Goal: Obtain resource: Obtain resource

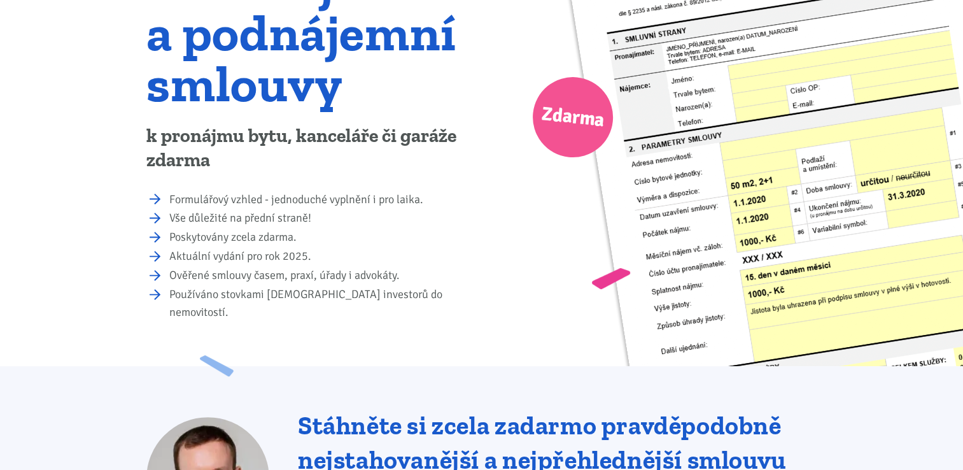
scroll to position [127, 0]
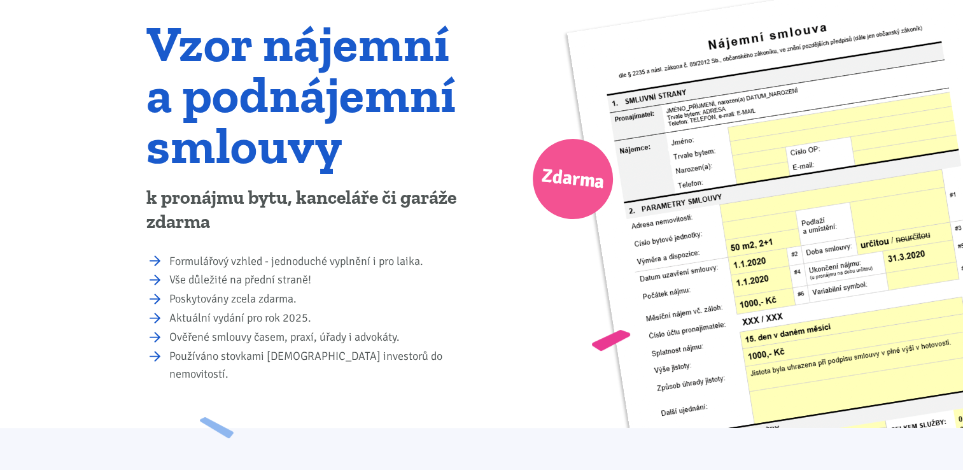
click at [169, 262] on li "Formulářový vzhled - jednoduché vyplnění i pro laika." at bounding box center [321, 262] width 304 height 18
click at [565, 176] on span "Zdarma" at bounding box center [573, 179] width 66 height 40
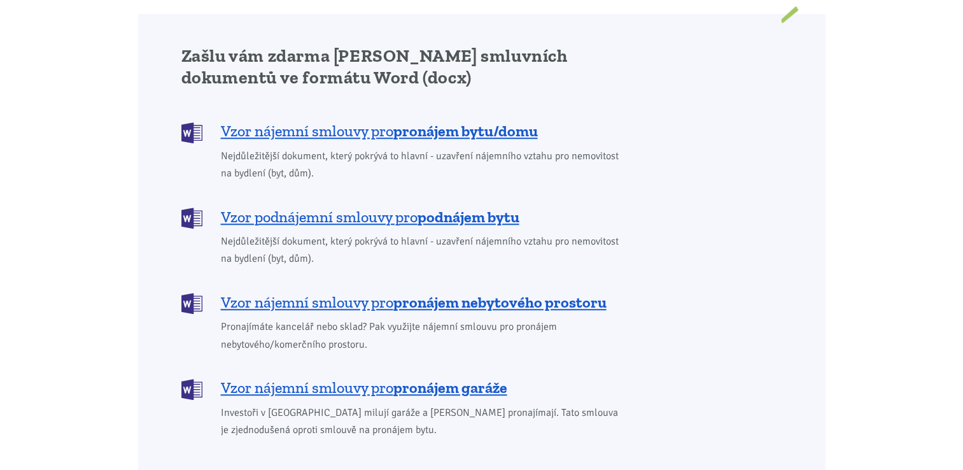
scroll to position [1018, 0]
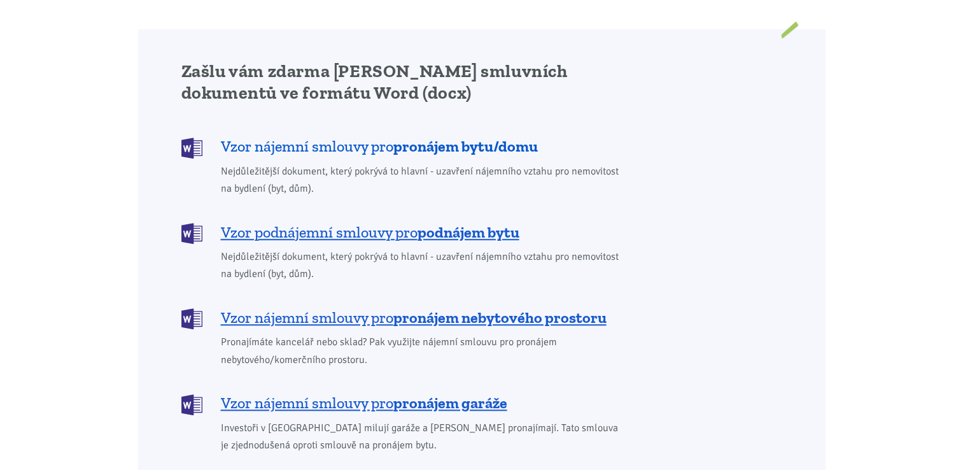
click at [446, 137] on b "pronájem bytu/domu" at bounding box center [465, 146] width 144 height 18
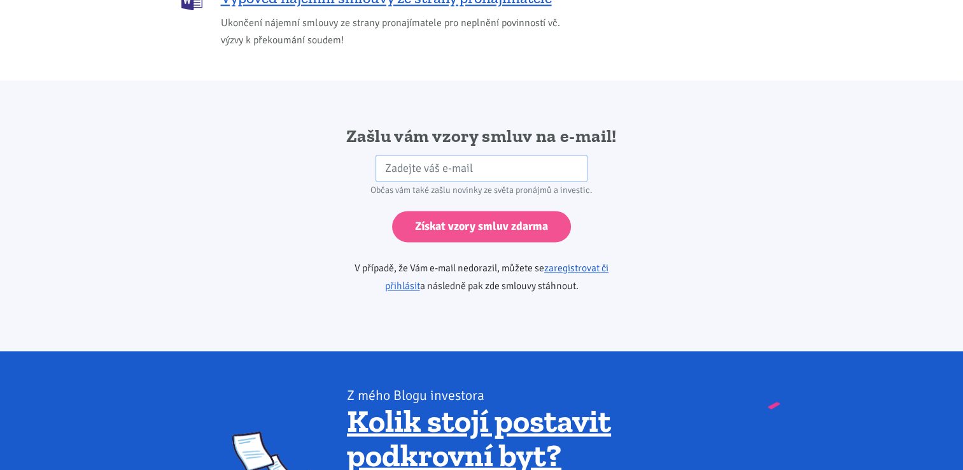
scroll to position [2126, 0]
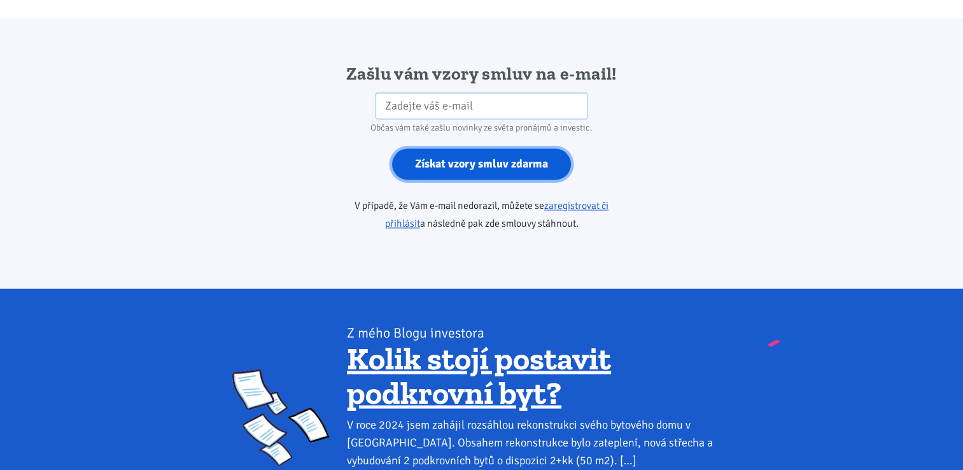
click at [437, 148] on input "Získat vzory smluv zdarma" at bounding box center [481, 163] width 179 height 31
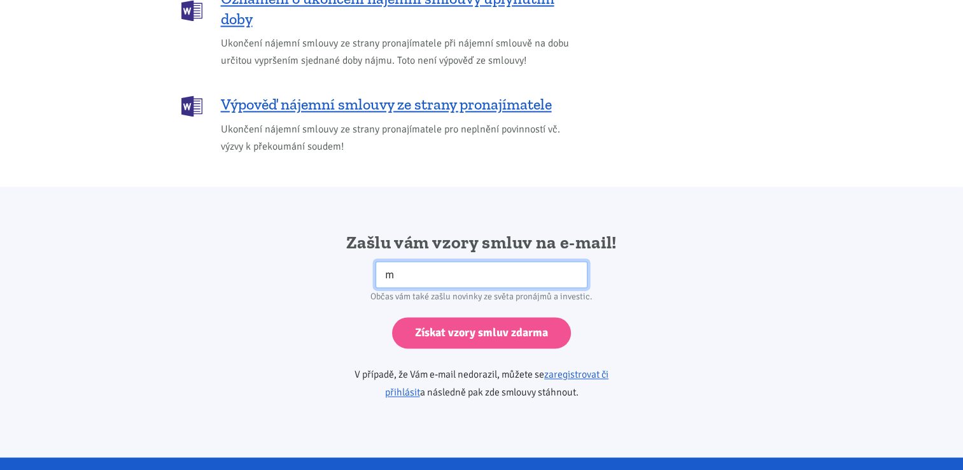
scroll to position [1935, 0]
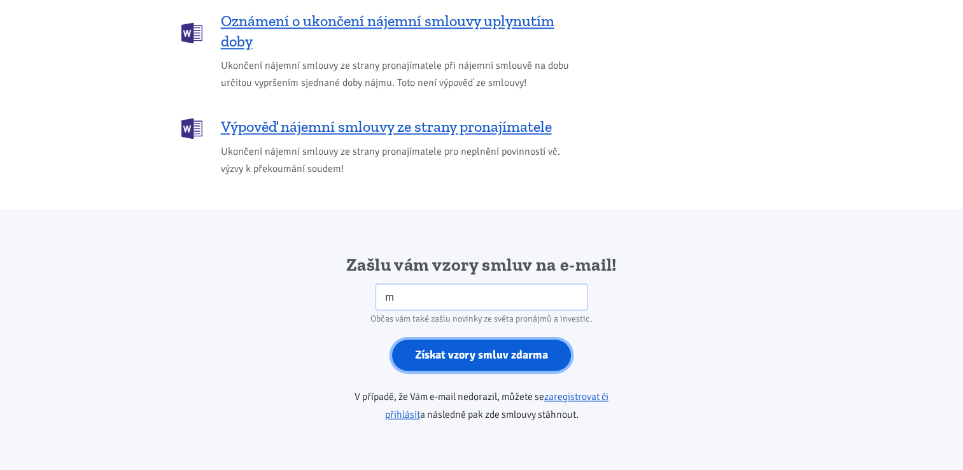
click at [410, 341] on input "Získat vzory smluv zdarma" at bounding box center [481, 354] width 179 height 31
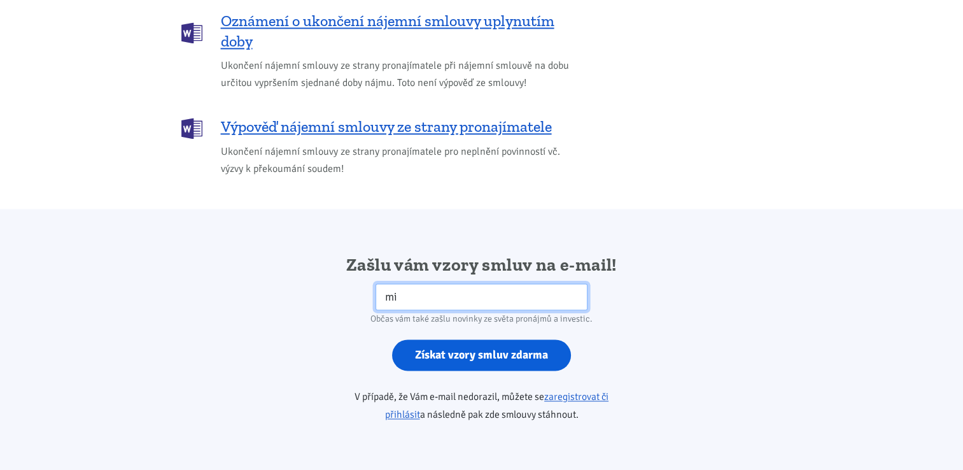
type input "[EMAIL_ADDRESS][DOMAIN_NAME]"
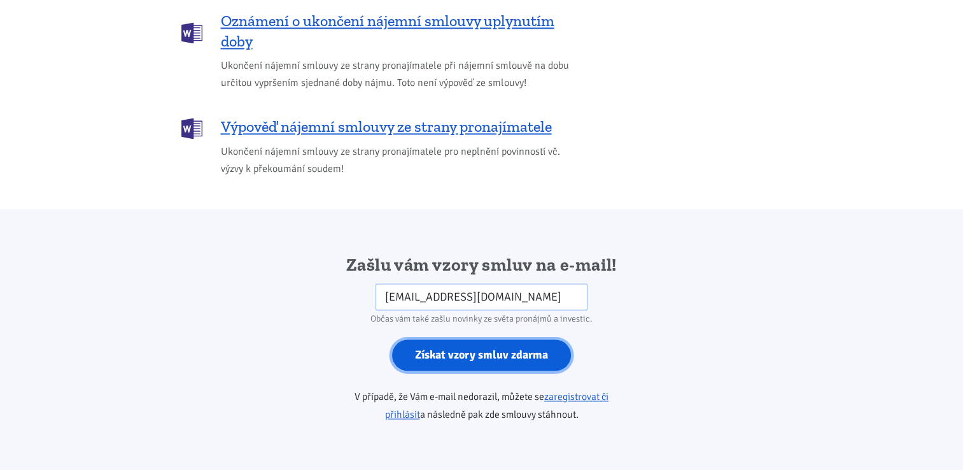
click at [428, 340] on input "Získat vzory smluv zdarma" at bounding box center [481, 354] width 179 height 31
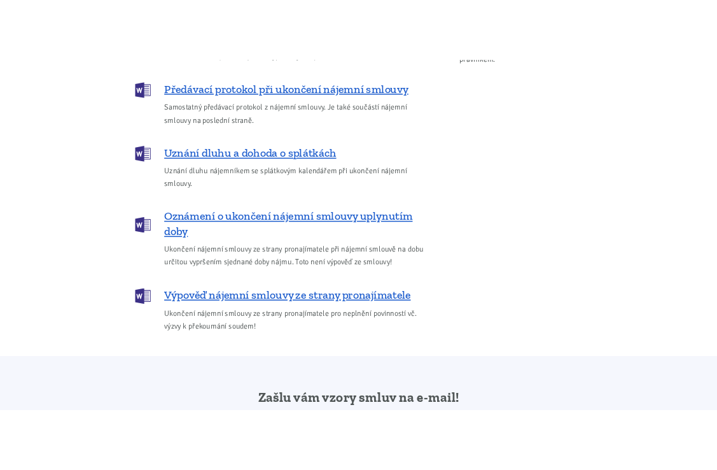
scroll to position [1744, 0]
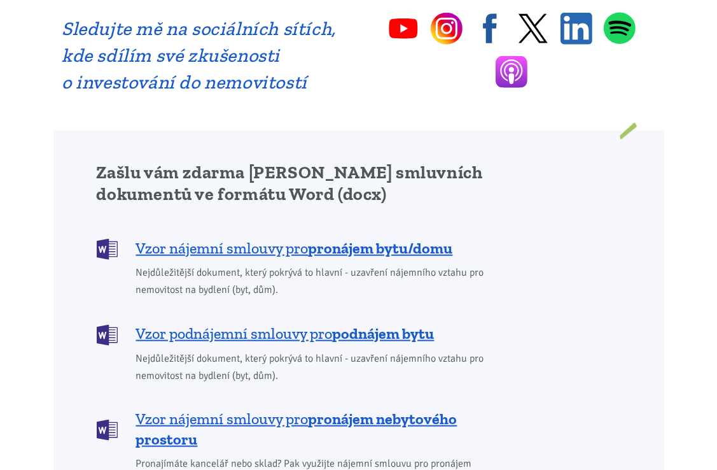
scroll to position [1018, 0]
